Goal: Navigation & Orientation: Go to known website

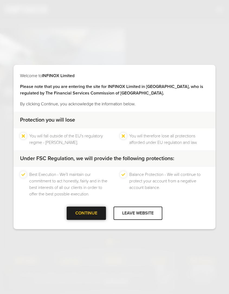
click at [86, 148] on div at bounding box center [86, 213] width 0 height 0
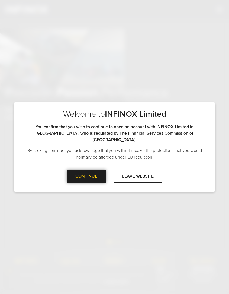
click at [86, 148] on div at bounding box center [86, 176] width 0 height 0
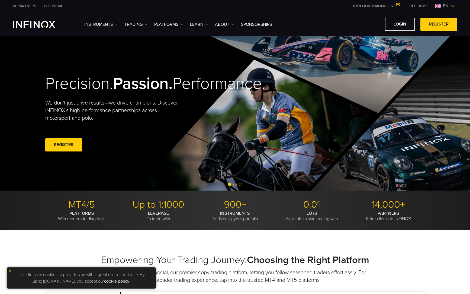
click at [229, 7] on span "en" at bounding box center [446, 6] width 10 height 7
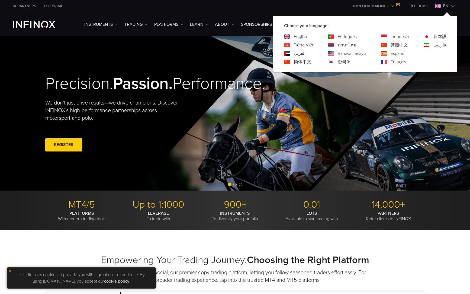
click at [229, 62] on link "한국어" at bounding box center [344, 62] width 13 height 7
